Goal: Download file/media

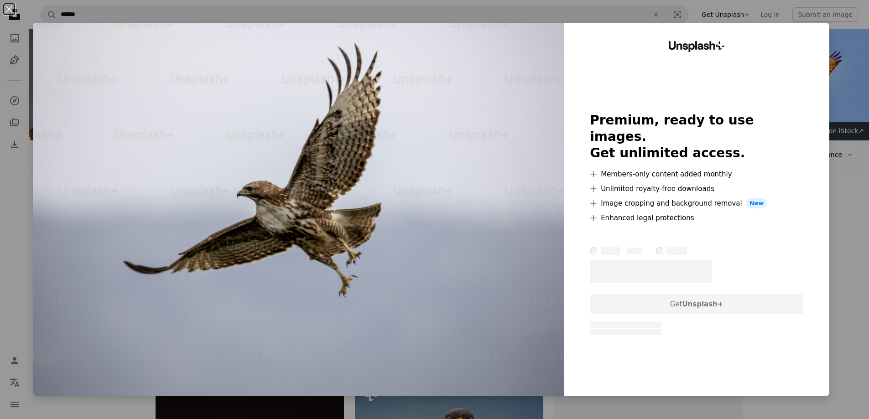
scroll to position [593, 0]
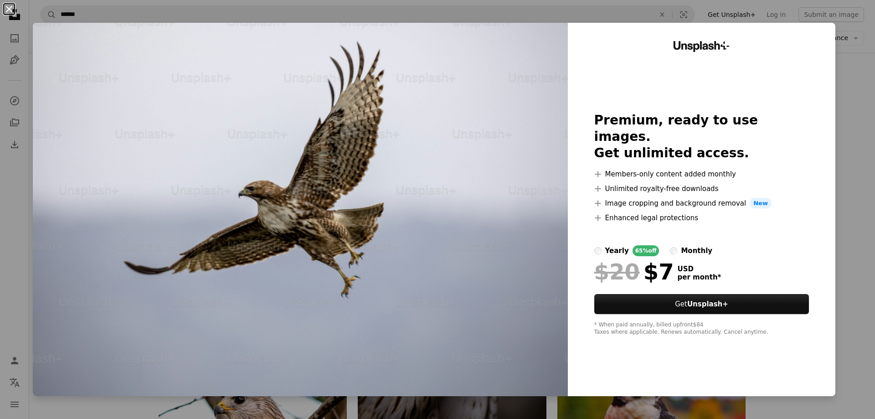
click at [10, 9] on button "An X shape" at bounding box center [9, 9] width 11 height 11
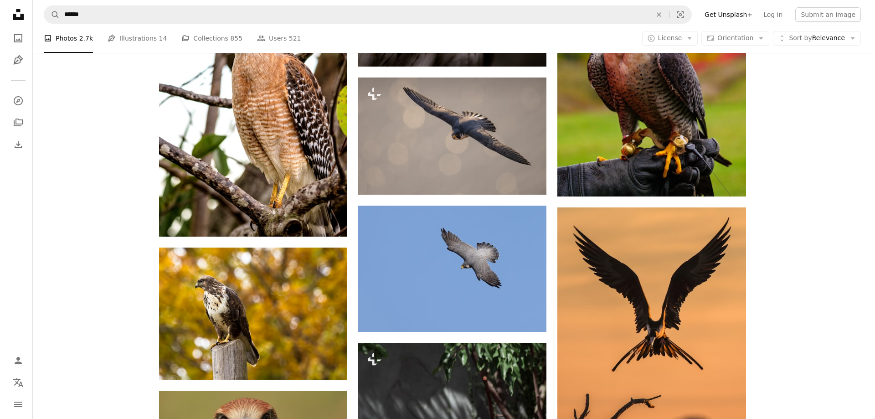
scroll to position [1003, 0]
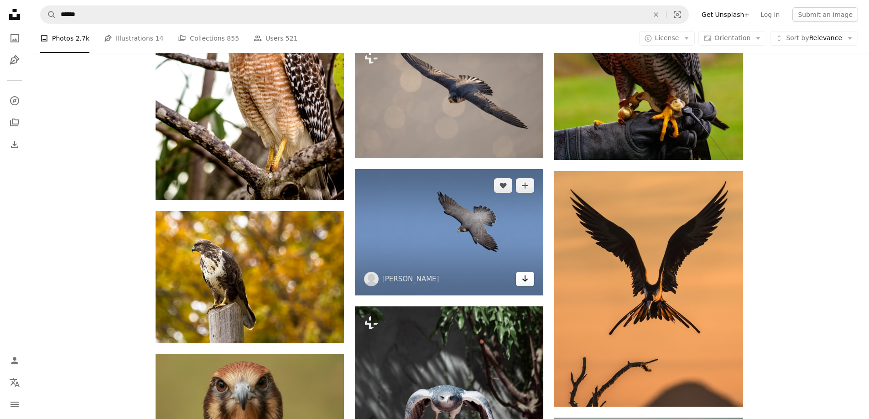
click at [528, 280] on icon "Arrow pointing down" at bounding box center [524, 278] width 7 height 11
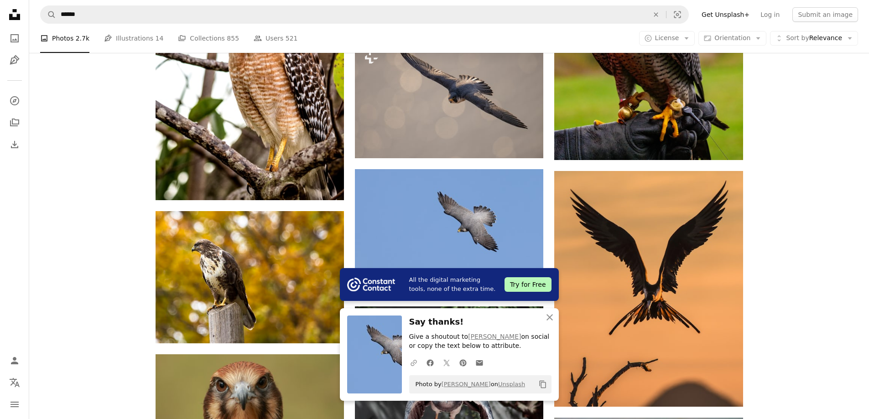
click at [414, 363] on icon "button" at bounding box center [413, 363] width 6 height 6
click at [415, 363] on icon "A URL sharing icon (chains)" at bounding box center [413, 363] width 8 height 8
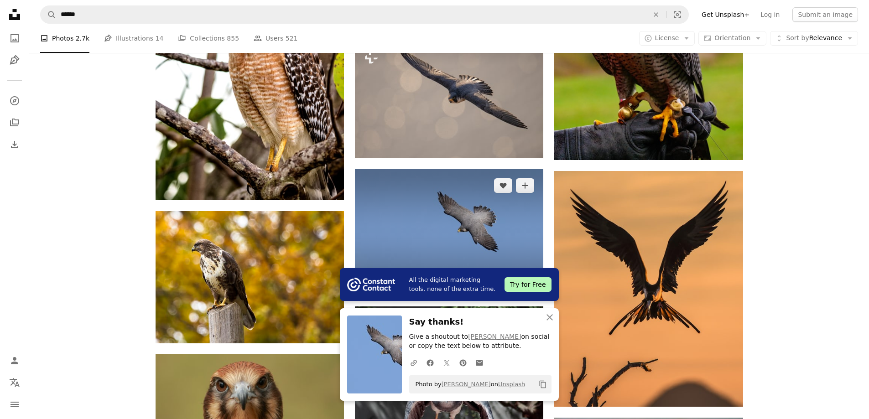
drag, startPoint x: 368, startPoint y: 344, endPoint x: 397, endPoint y: 200, distance: 146.4
click at [397, 200] on img at bounding box center [449, 232] width 188 height 126
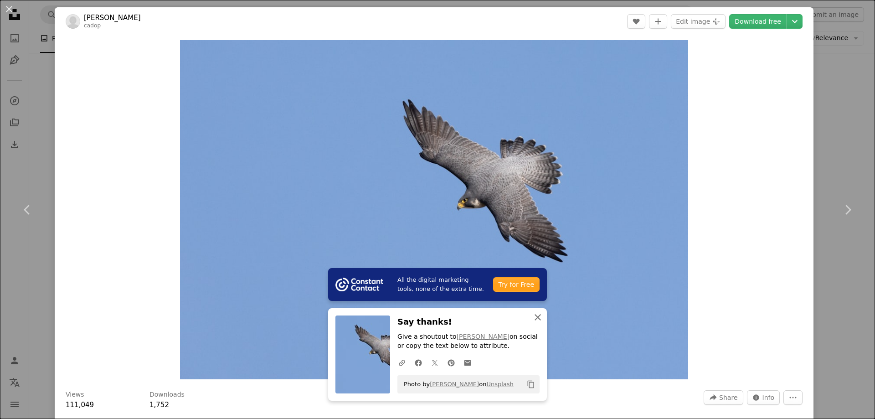
click at [535, 316] on icon "button" at bounding box center [538, 317] width 6 height 6
